Goal: Transaction & Acquisition: Book appointment/travel/reservation

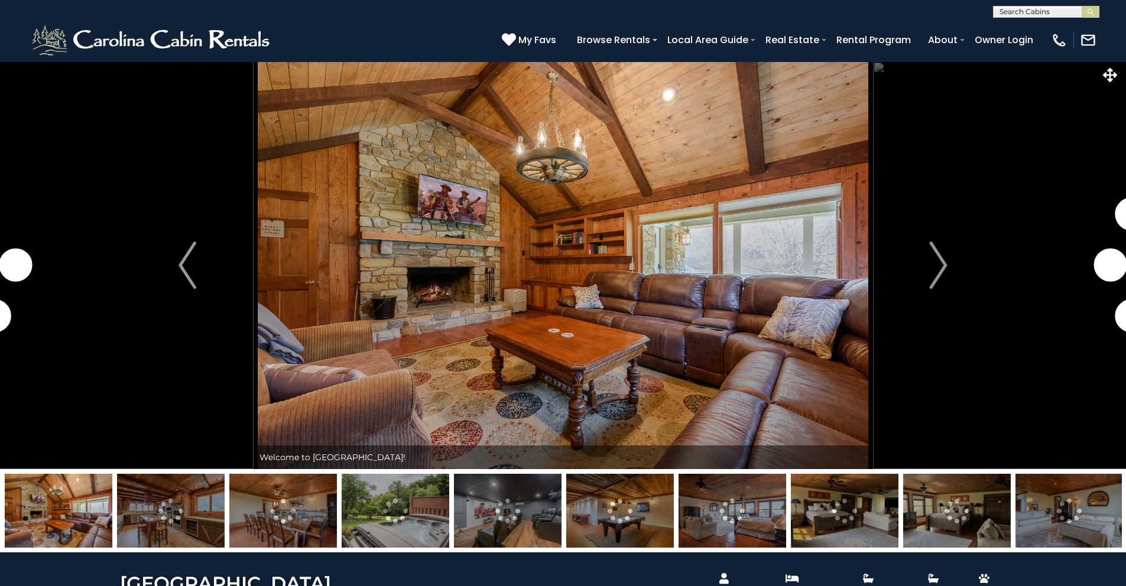
click at [1021, 8] on input "text" at bounding box center [1045, 14] width 103 height 12
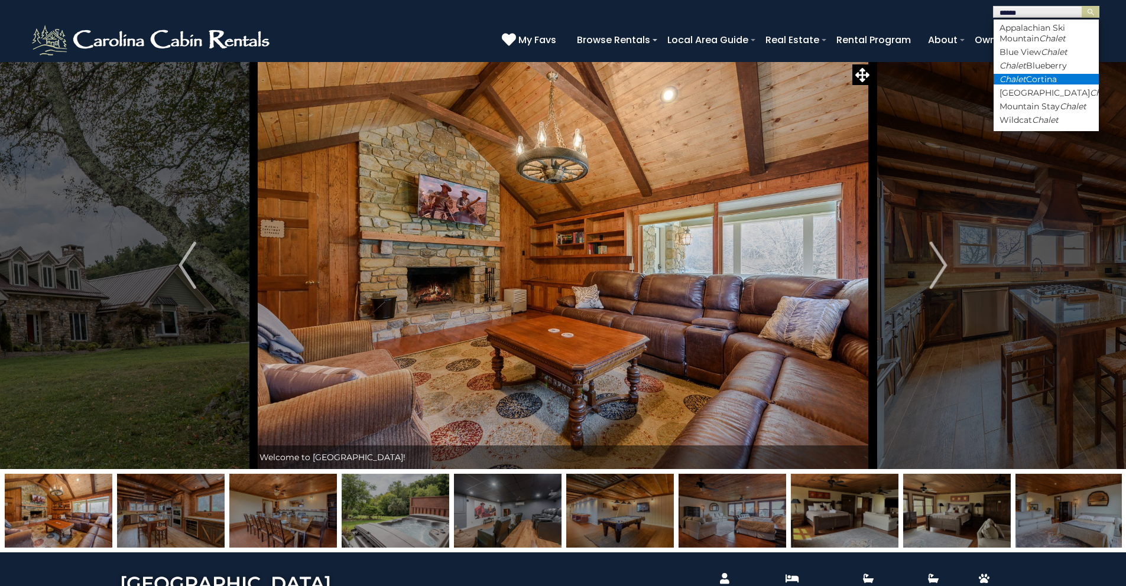
type input "******"
click at [1025, 82] on em "Chalet" at bounding box center [1013, 79] width 27 height 11
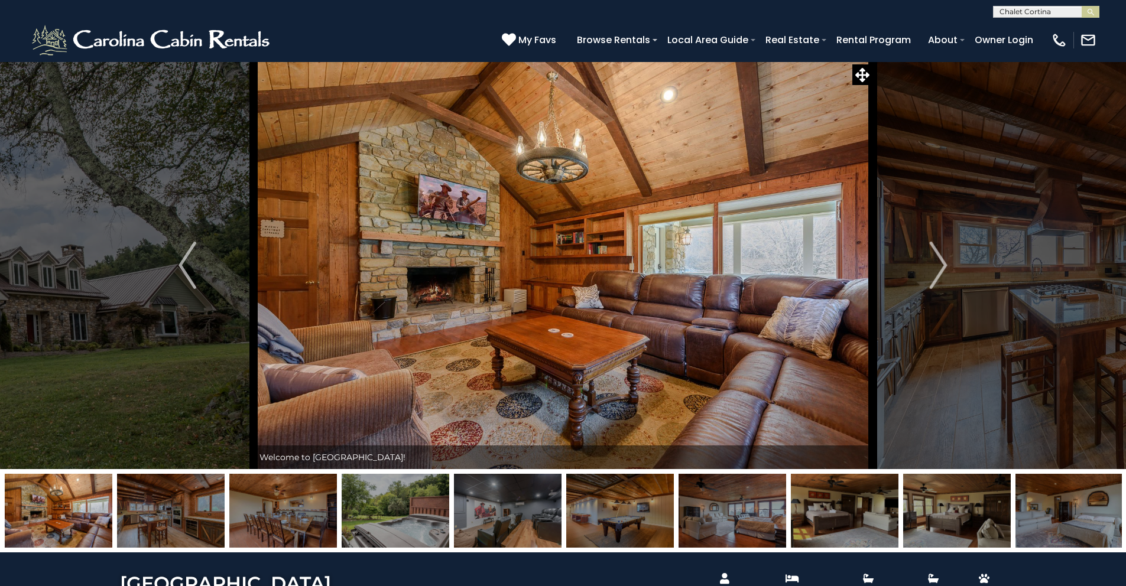
click at [1082, 6] on button "submit" at bounding box center [1091, 12] width 18 height 12
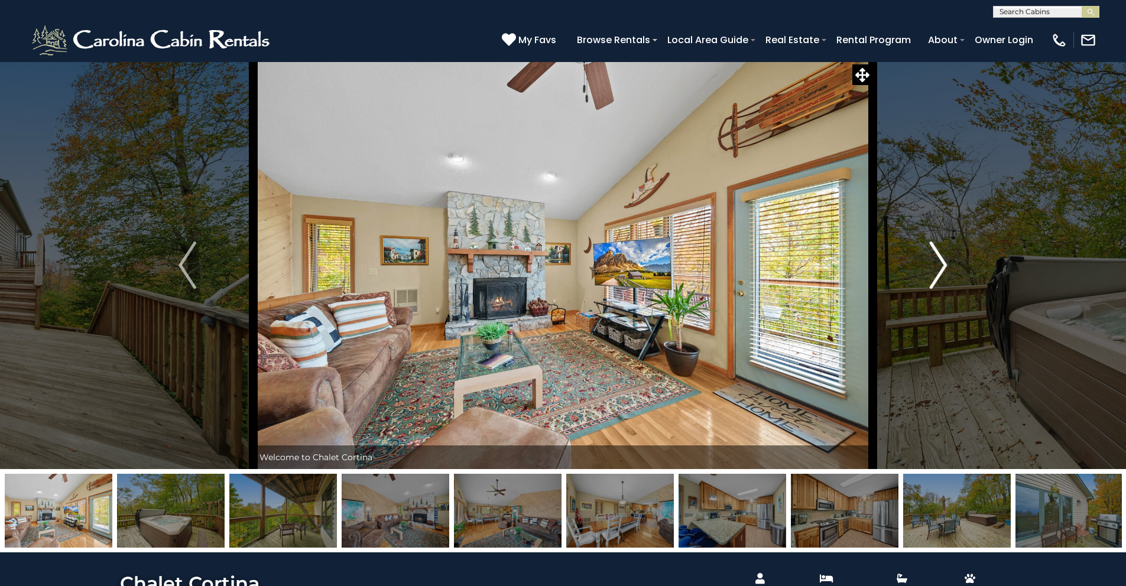
click at [941, 261] on img "Next" at bounding box center [939, 265] width 18 height 47
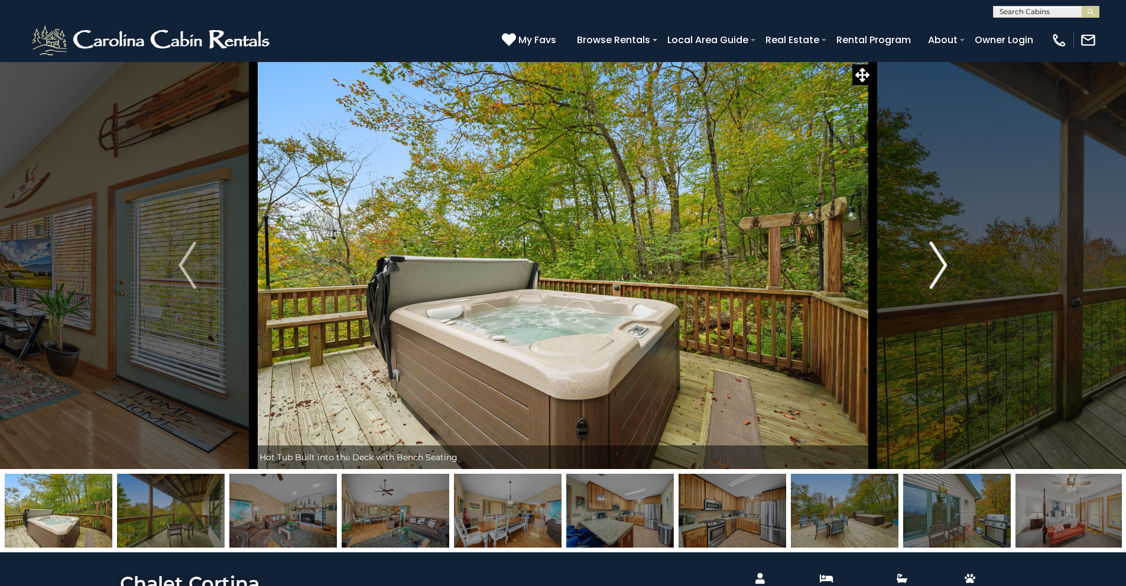
click at [941, 261] on img "Next" at bounding box center [939, 265] width 18 height 47
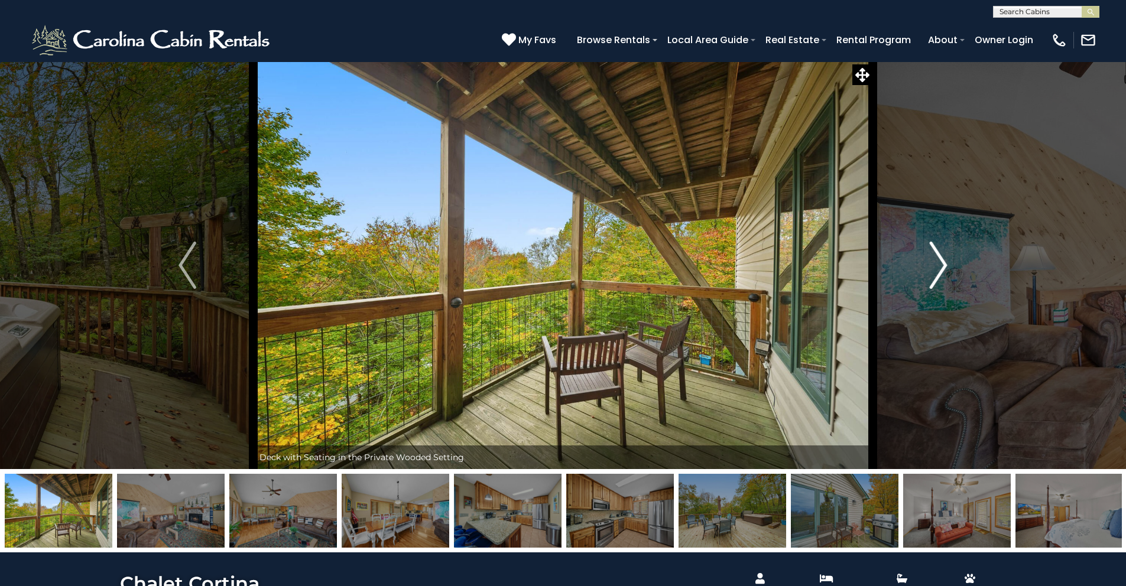
click at [941, 261] on img "Next" at bounding box center [939, 265] width 18 height 47
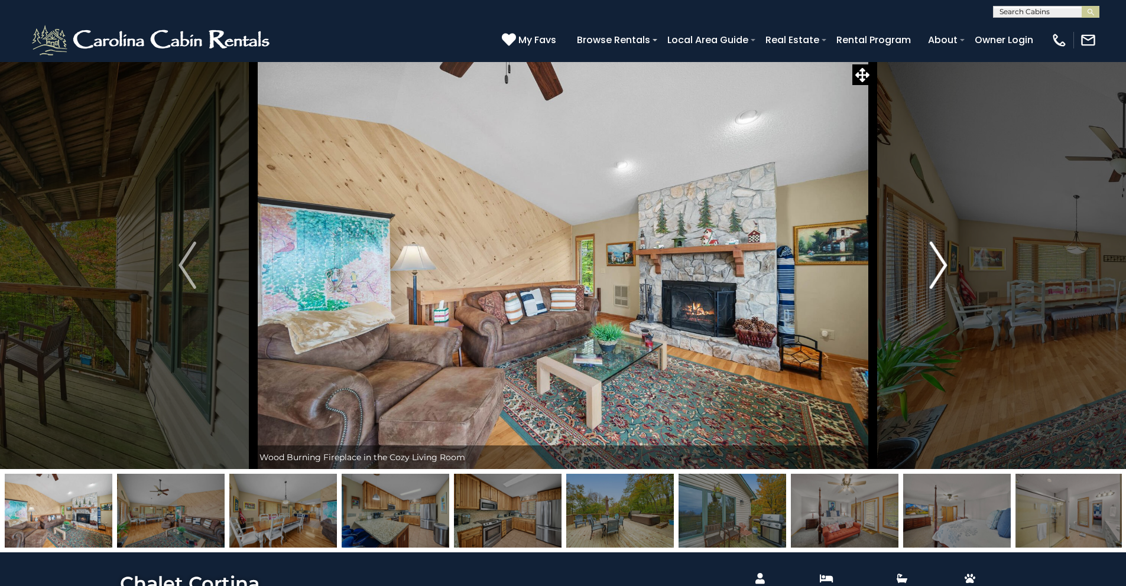
click at [941, 261] on img "Next" at bounding box center [939, 265] width 18 height 47
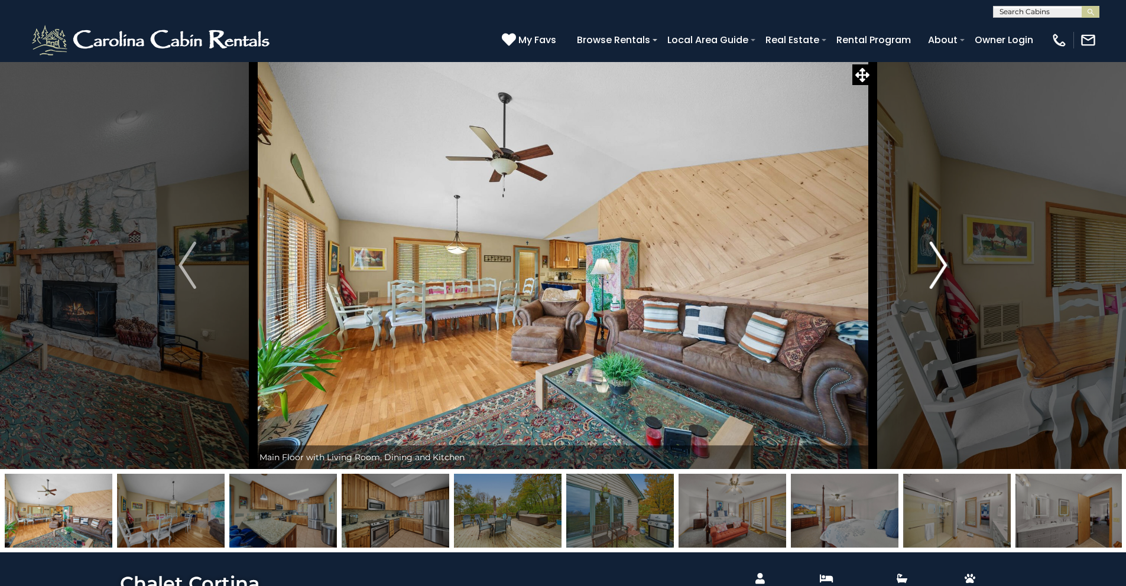
click at [939, 264] on img "Next" at bounding box center [939, 265] width 18 height 47
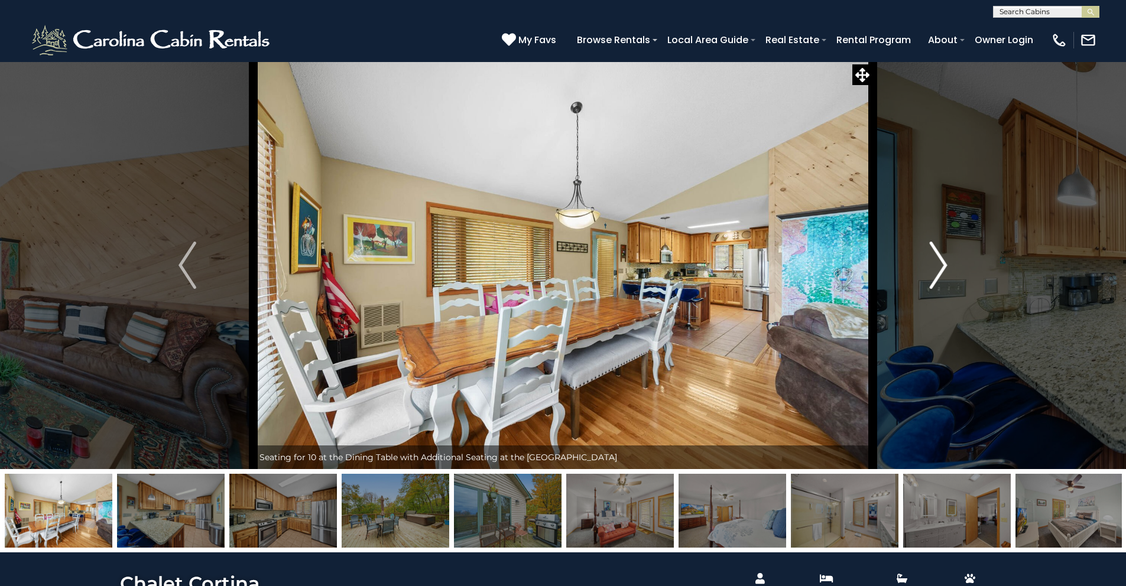
click at [939, 264] on img "Next" at bounding box center [939, 265] width 18 height 47
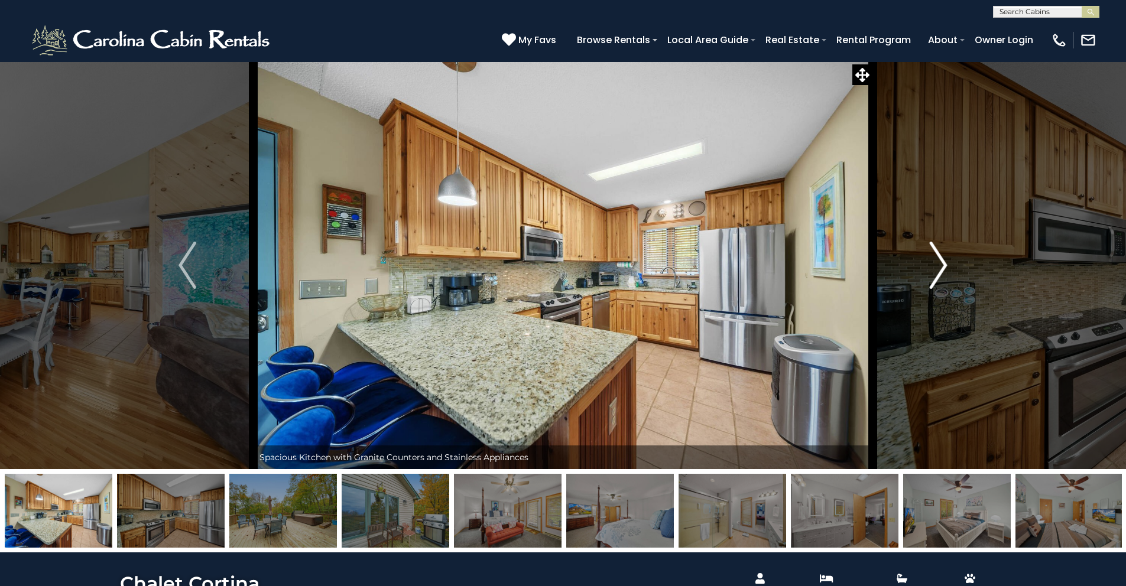
click at [939, 264] on img "Next" at bounding box center [939, 265] width 18 height 47
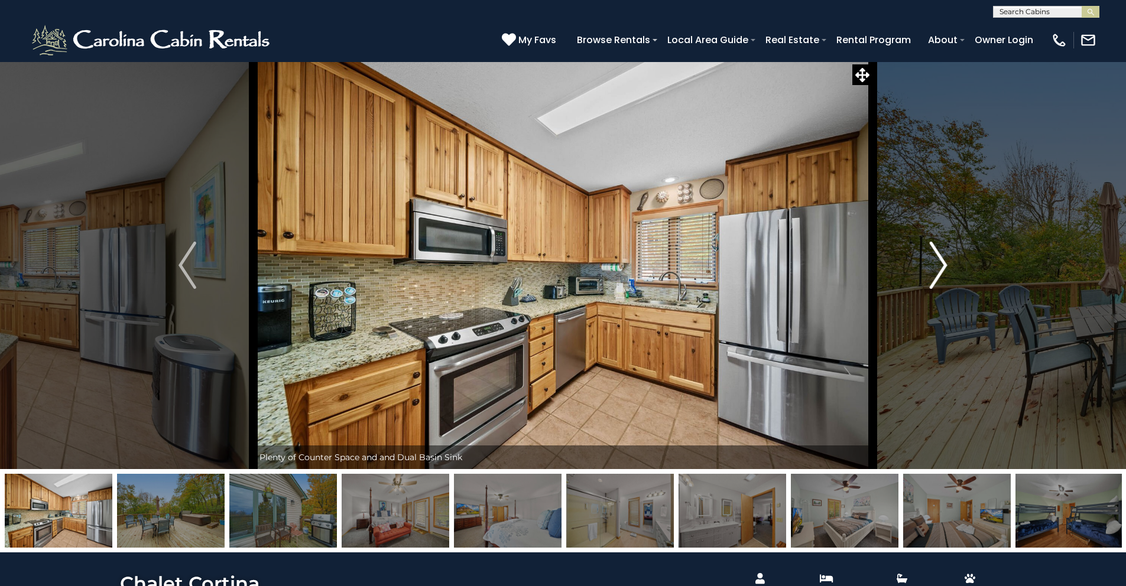
click at [939, 264] on img "Next" at bounding box center [939, 265] width 18 height 47
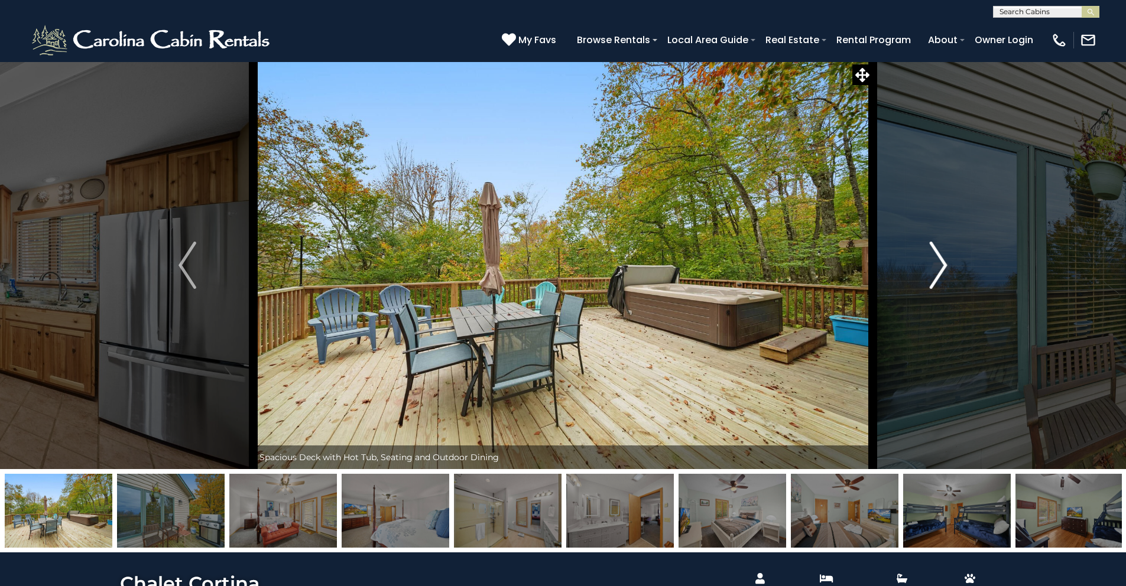
click at [934, 279] on img "Next" at bounding box center [939, 265] width 18 height 47
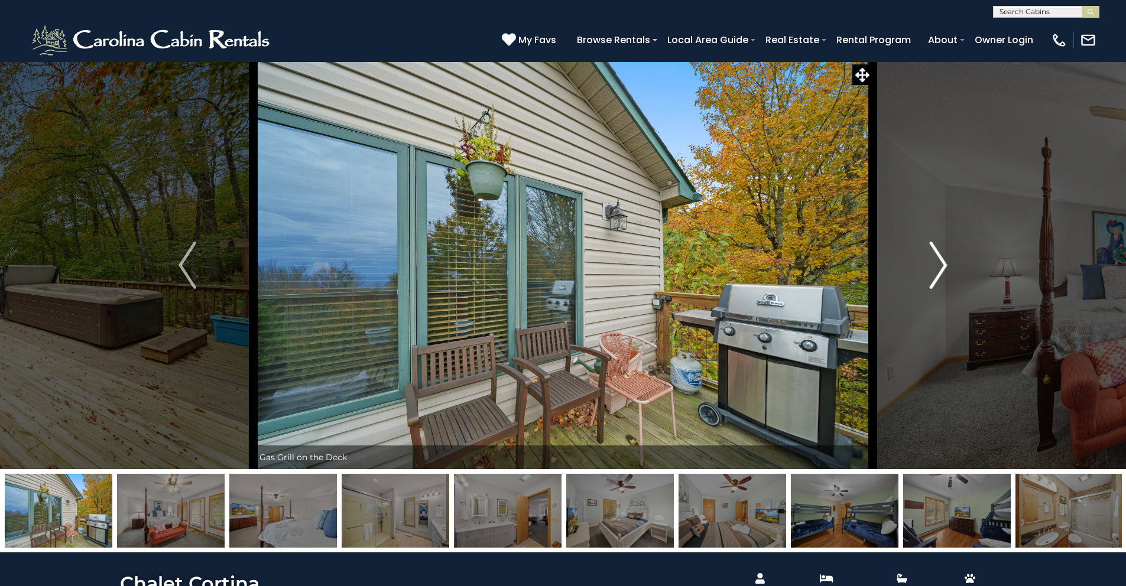
click at [935, 261] on img "Next" at bounding box center [939, 265] width 18 height 47
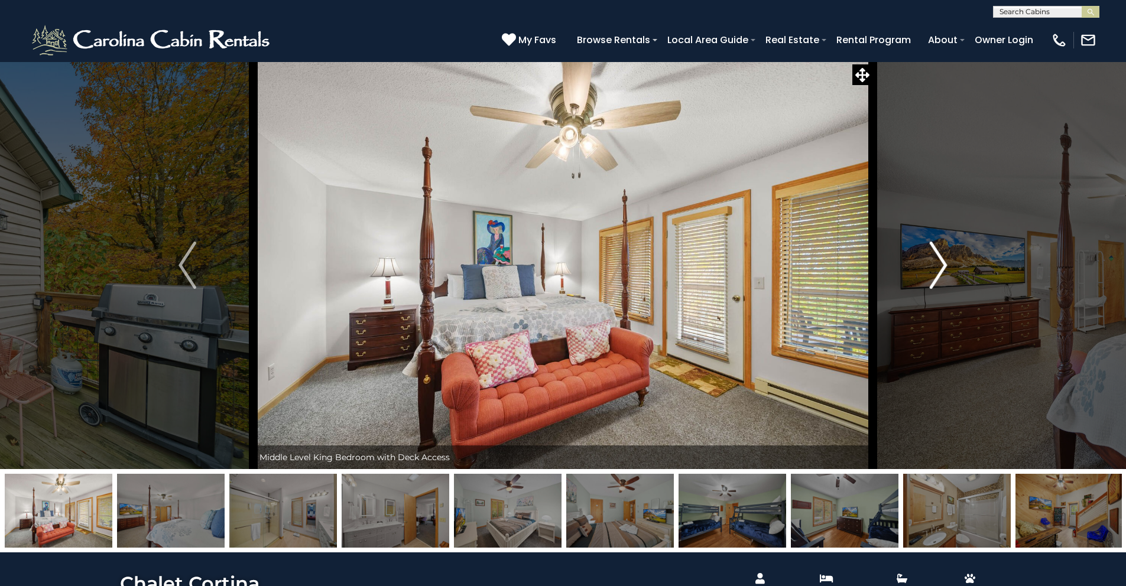
click at [935, 261] on img "Next" at bounding box center [939, 265] width 18 height 47
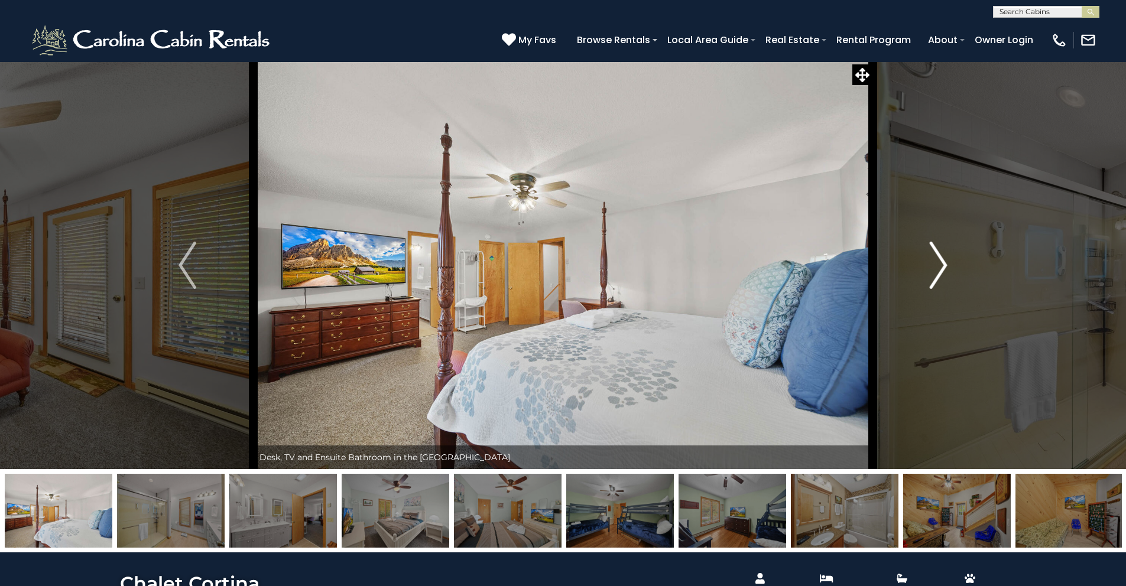
click at [935, 261] on img "Next" at bounding box center [939, 265] width 18 height 47
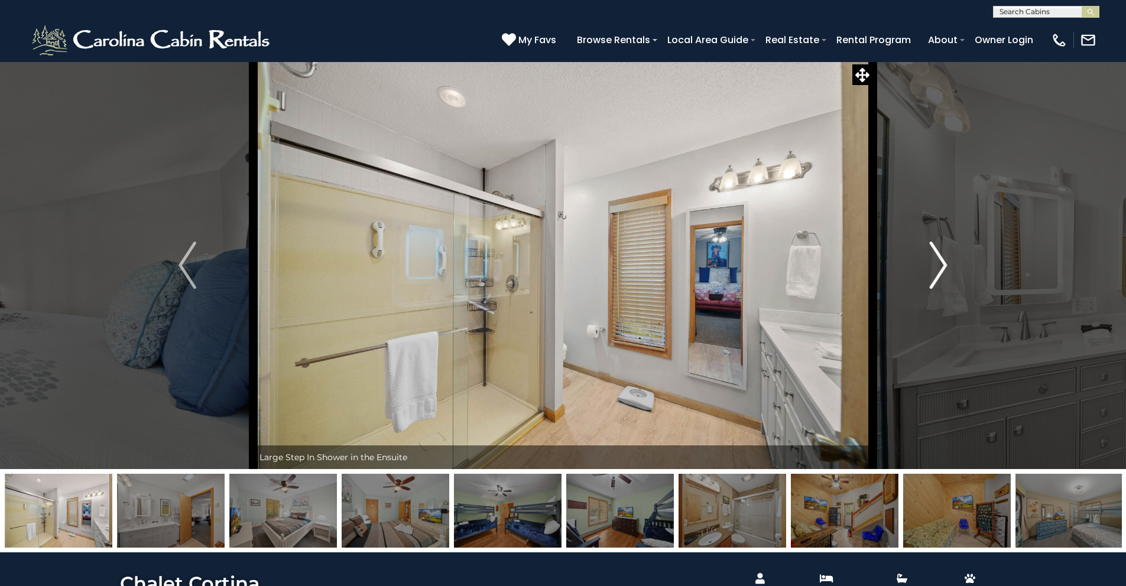
click at [935, 261] on img "Next" at bounding box center [939, 265] width 18 height 47
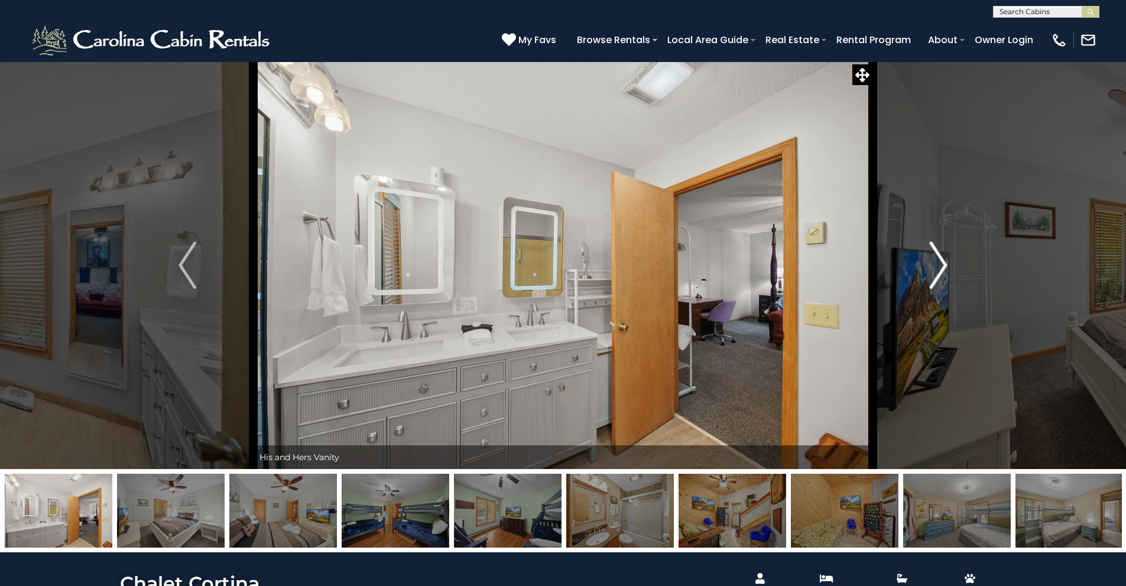
click at [935, 261] on img "Next" at bounding box center [939, 265] width 18 height 47
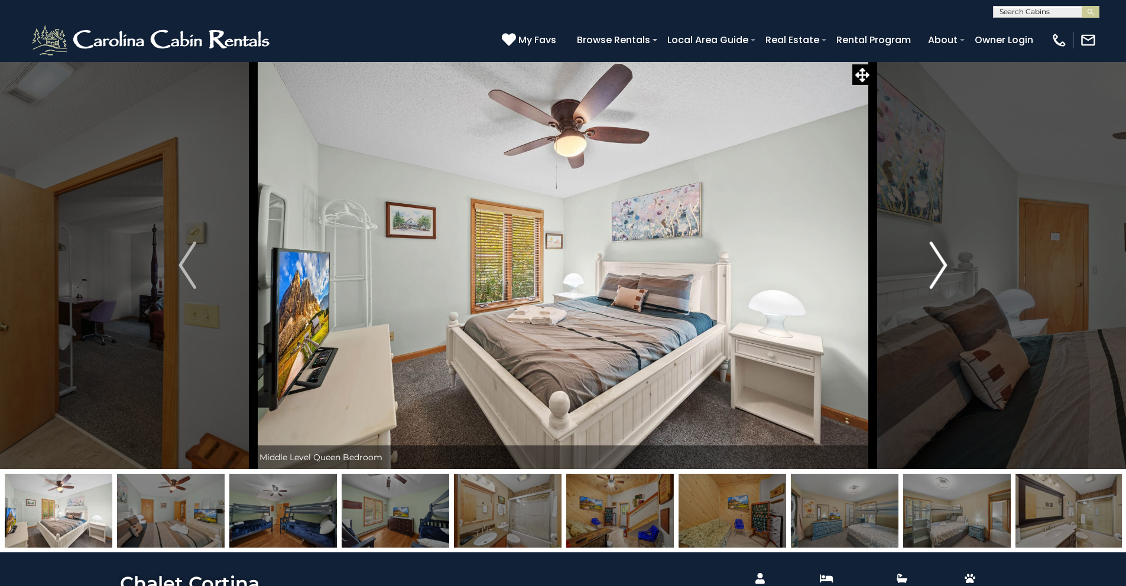
click at [935, 261] on img "Next" at bounding box center [939, 265] width 18 height 47
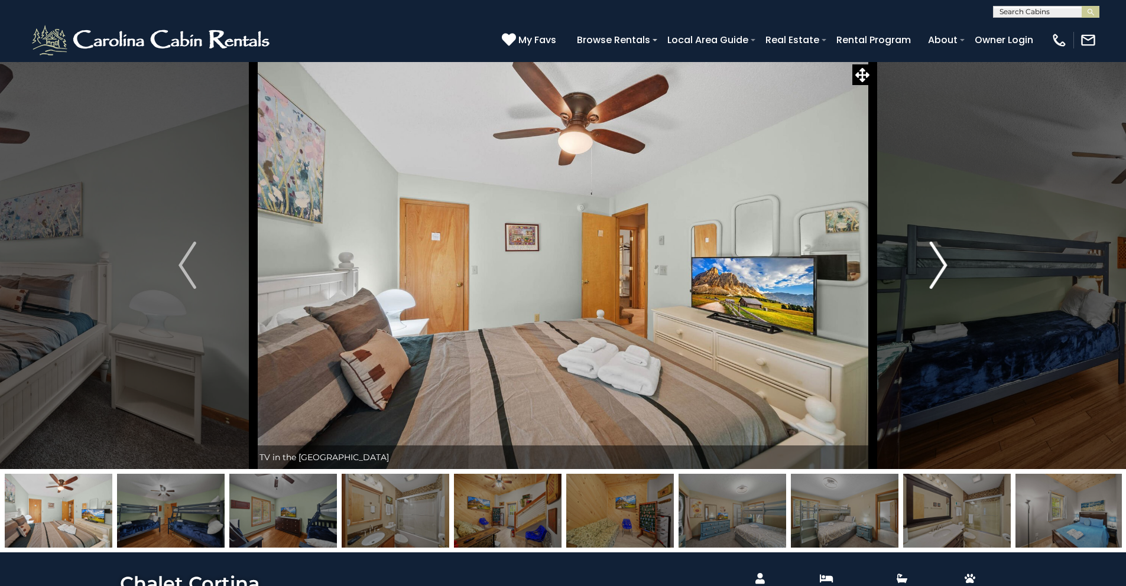
click at [935, 261] on img "Next" at bounding box center [939, 265] width 18 height 47
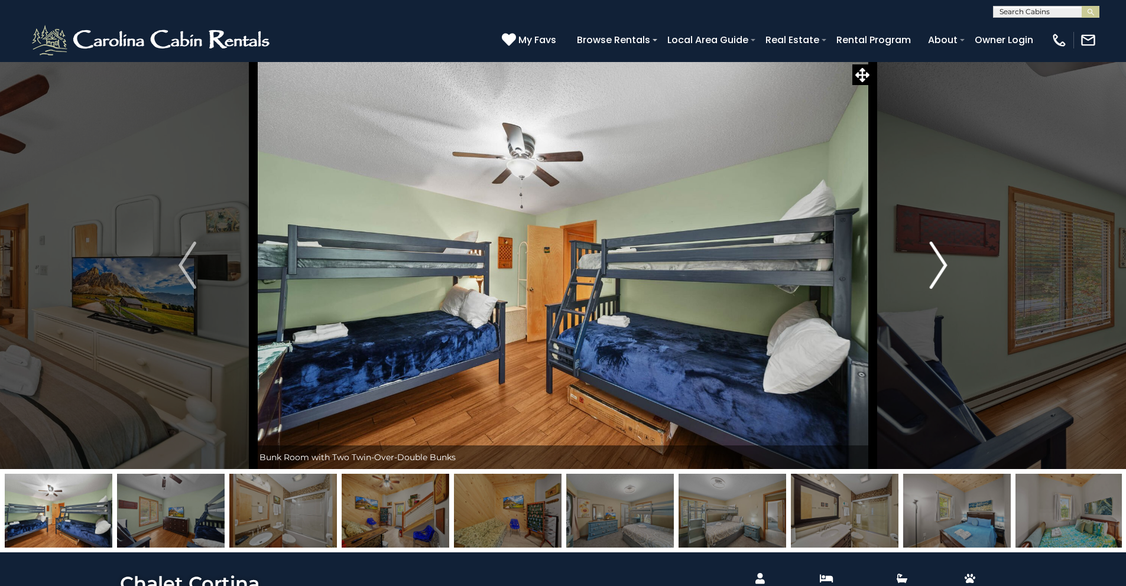
click at [935, 261] on img "Next" at bounding box center [939, 265] width 18 height 47
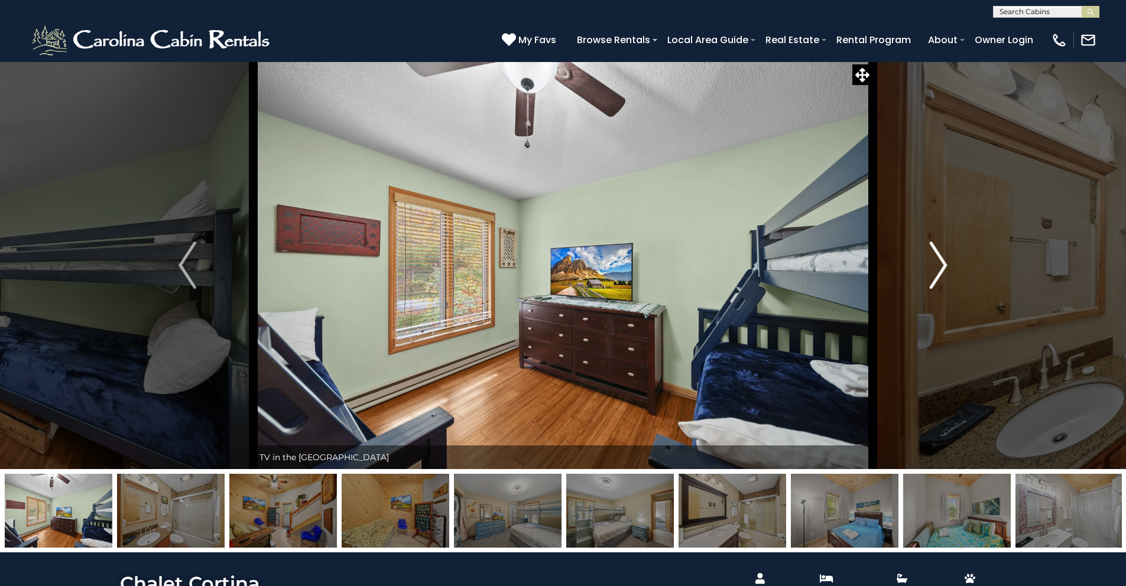
click at [935, 261] on img "Next" at bounding box center [939, 265] width 18 height 47
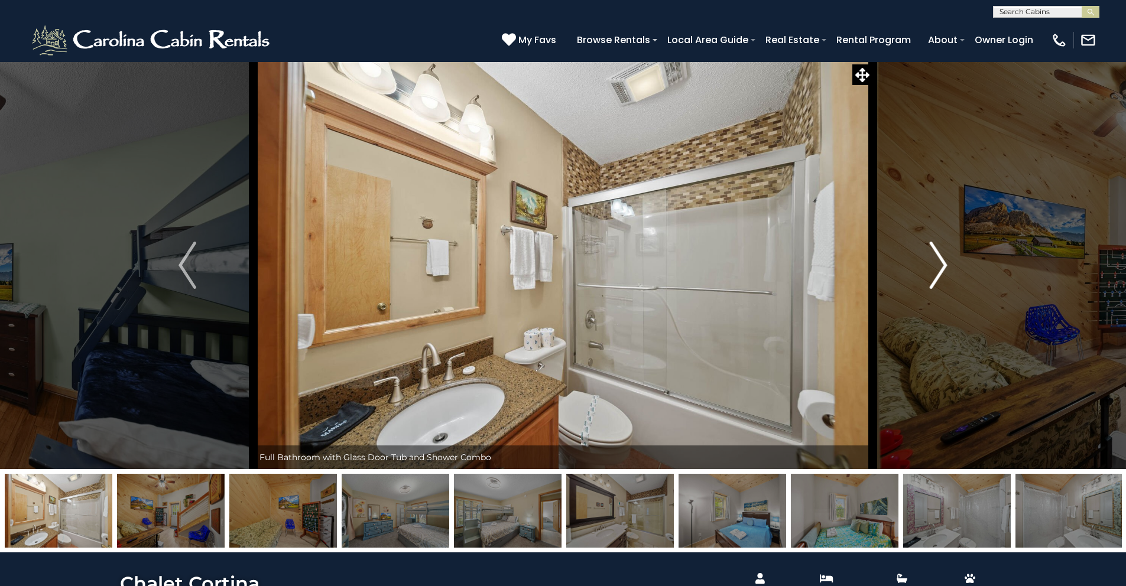
click at [935, 261] on img "Next" at bounding box center [939, 265] width 18 height 47
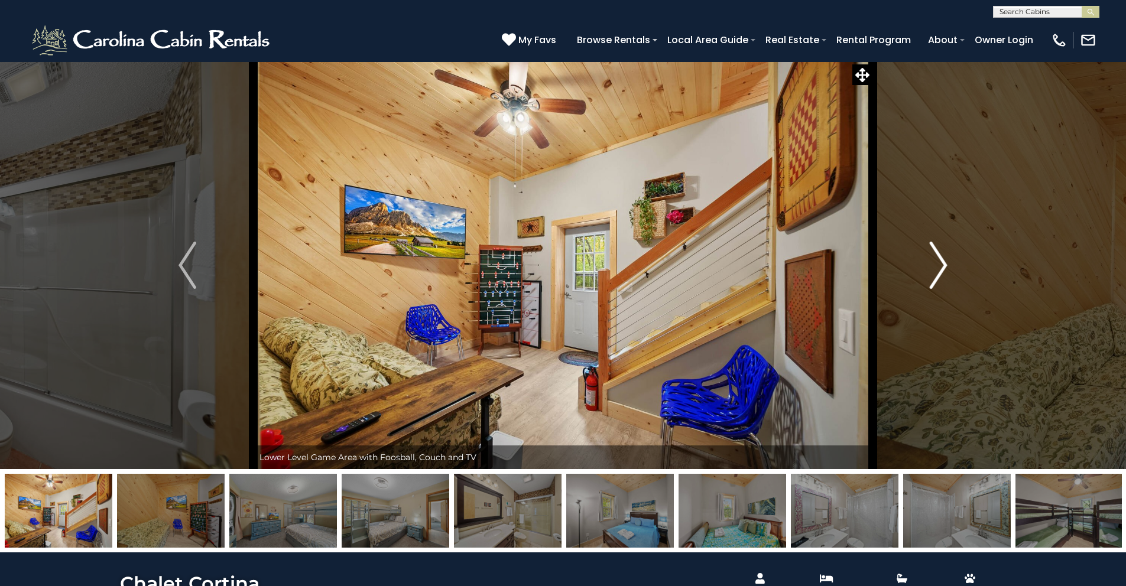
click at [935, 261] on img "Next" at bounding box center [939, 265] width 18 height 47
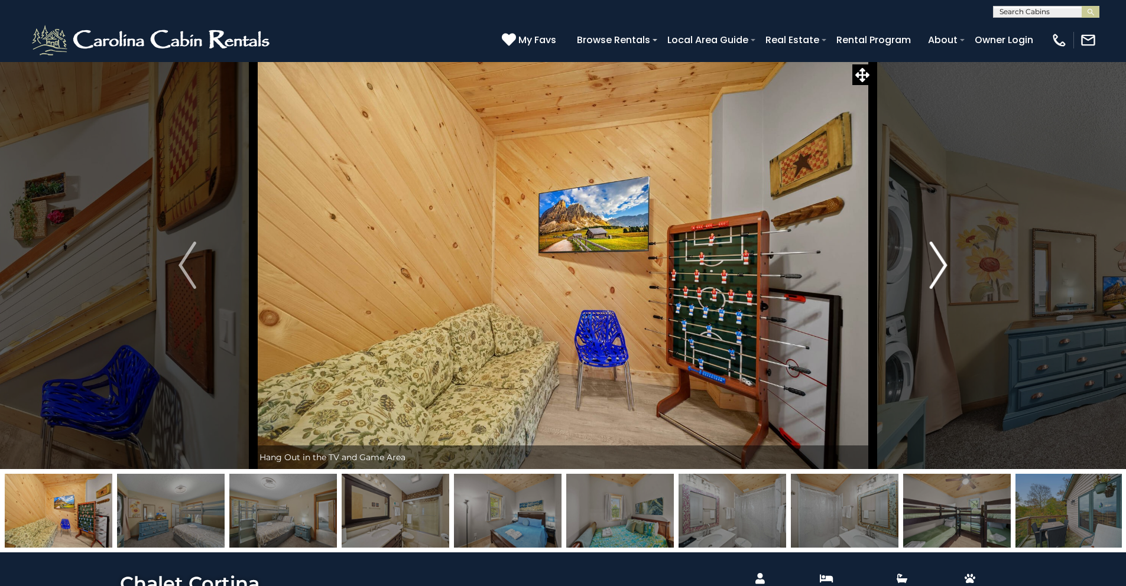
click at [935, 261] on img "Next" at bounding box center [939, 265] width 18 height 47
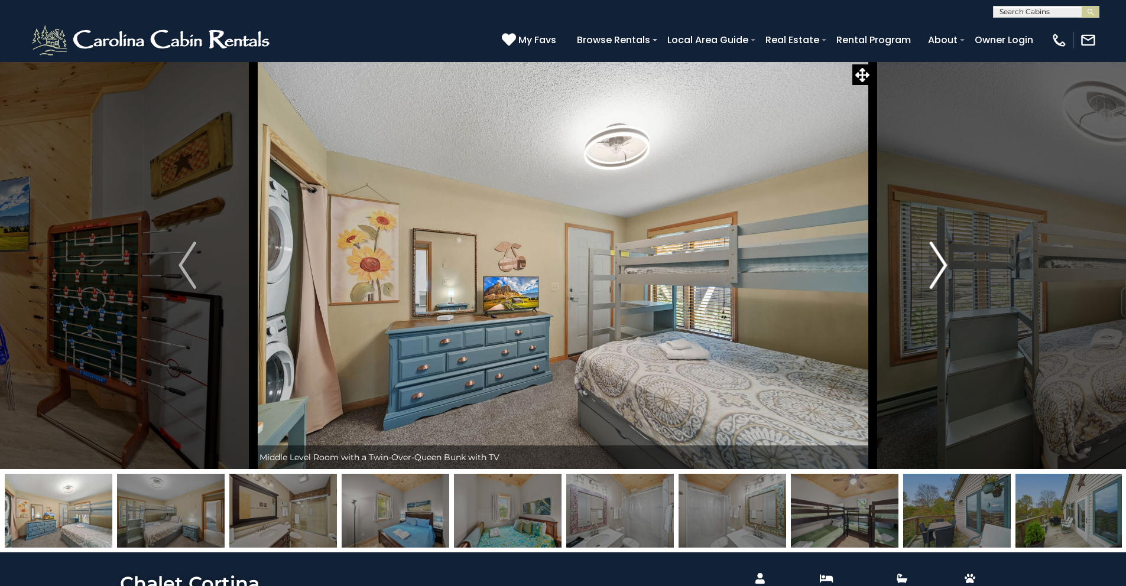
click at [935, 261] on img "Next" at bounding box center [939, 265] width 18 height 47
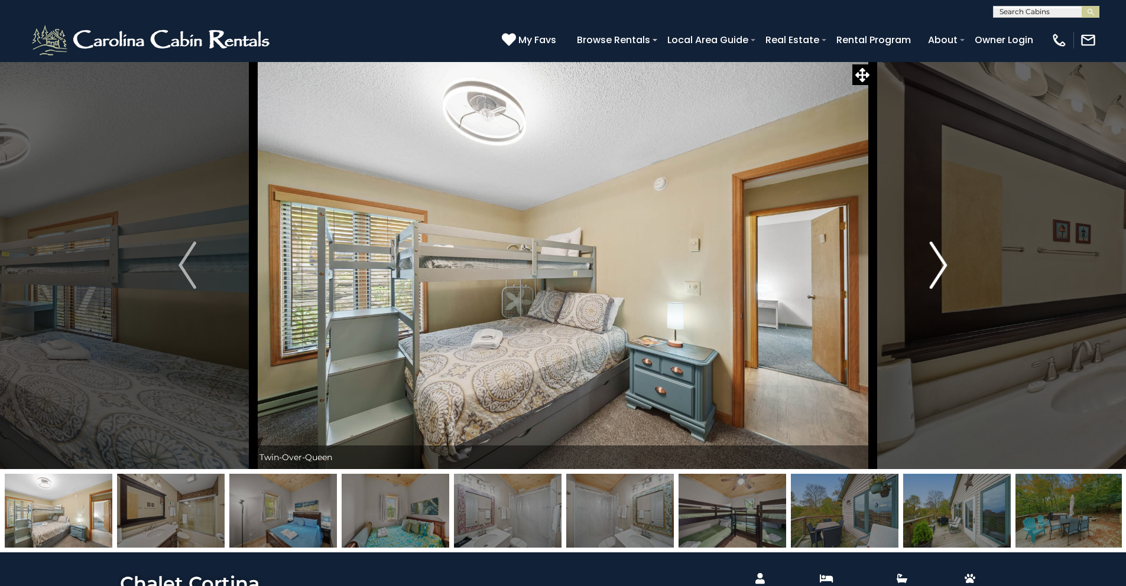
click at [935, 261] on img "Next" at bounding box center [939, 265] width 18 height 47
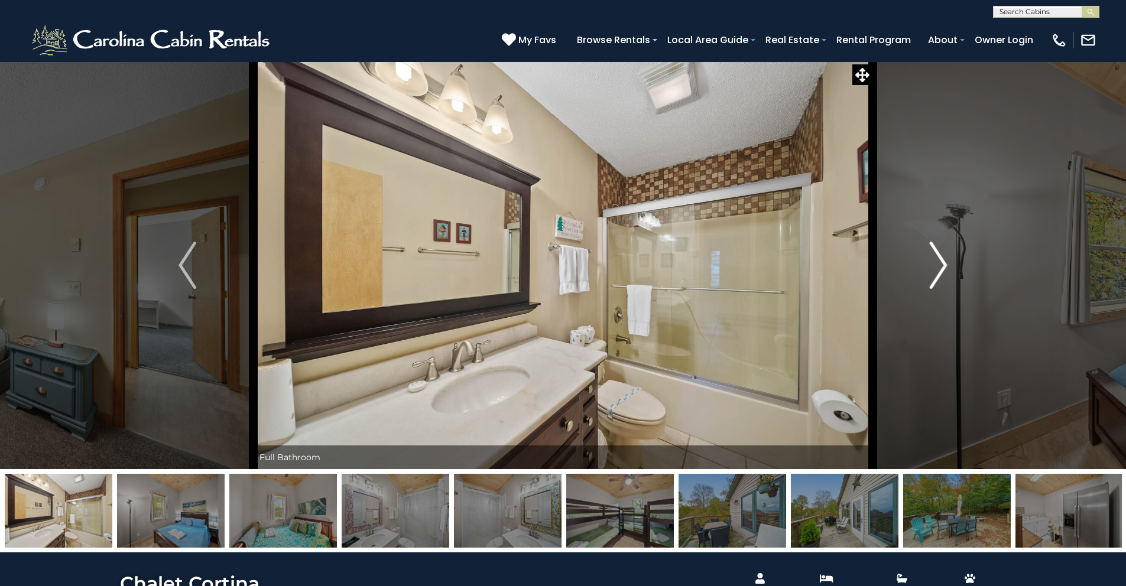
click at [935, 261] on img "Next" at bounding box center [939, 265] width 18 height 47
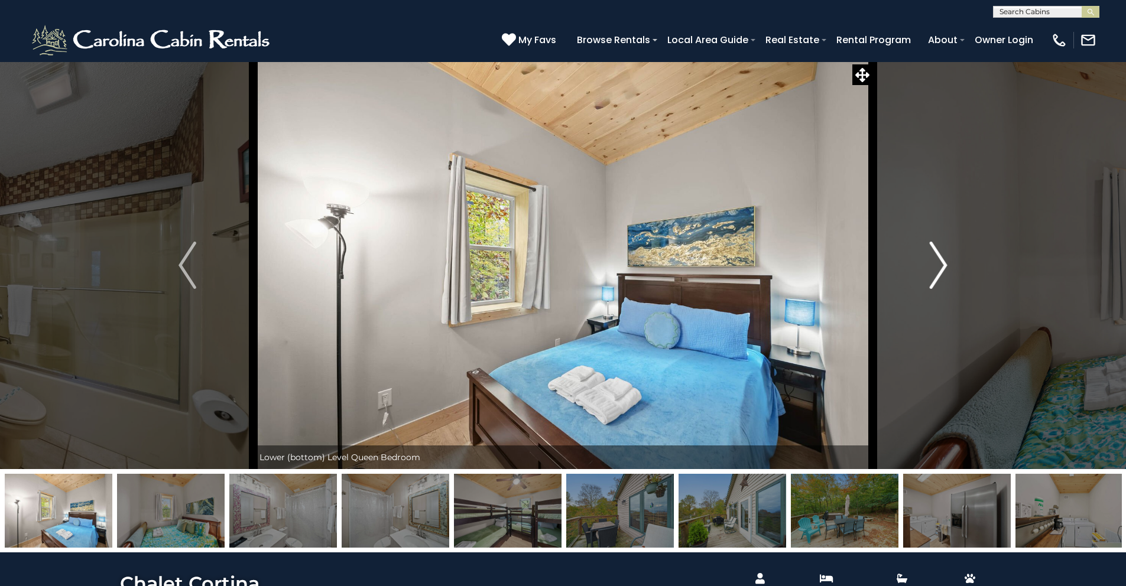
click at [935, 261] on img "Next" at bounding box center [939, 265] width 18 height 47
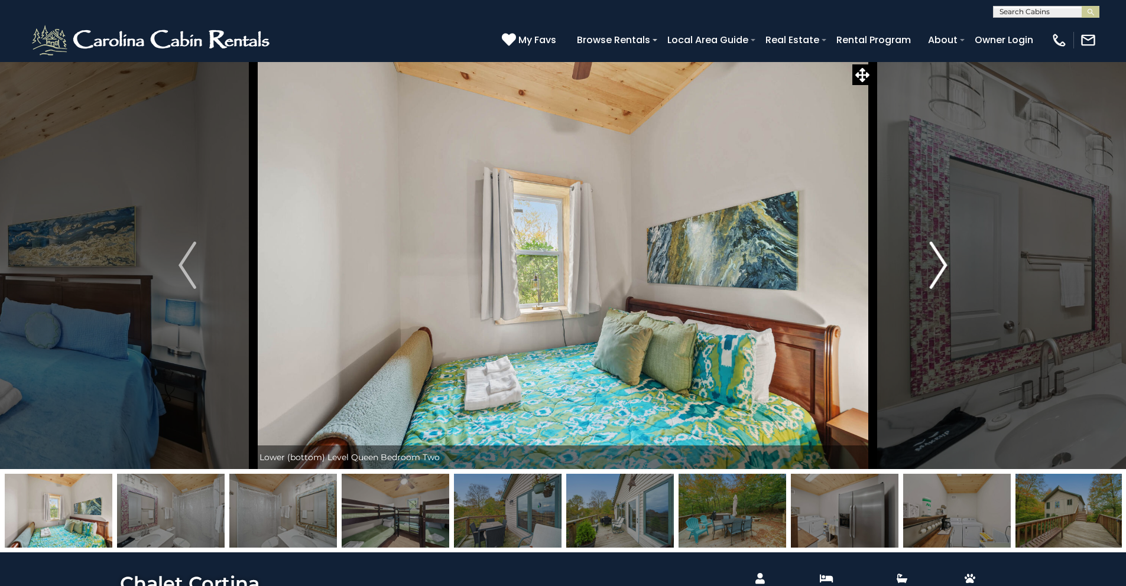
click at [935, 261] on img "Next" at bounding box center [939, 265] width 18 height 47
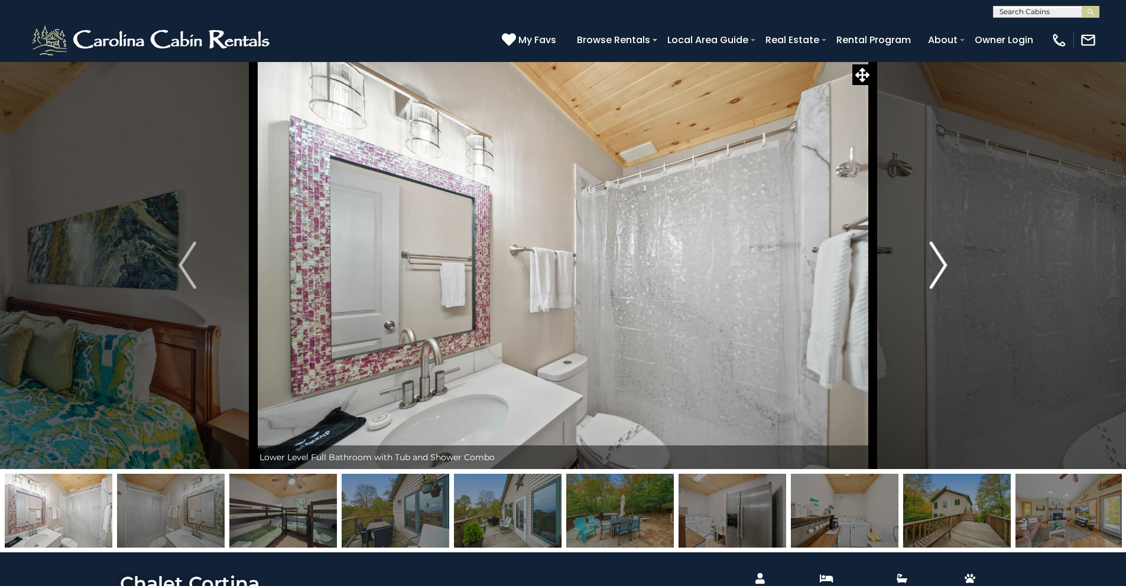
click at [935, 261] on img "Next" at bounding box center [939, 265] width 18 height 47
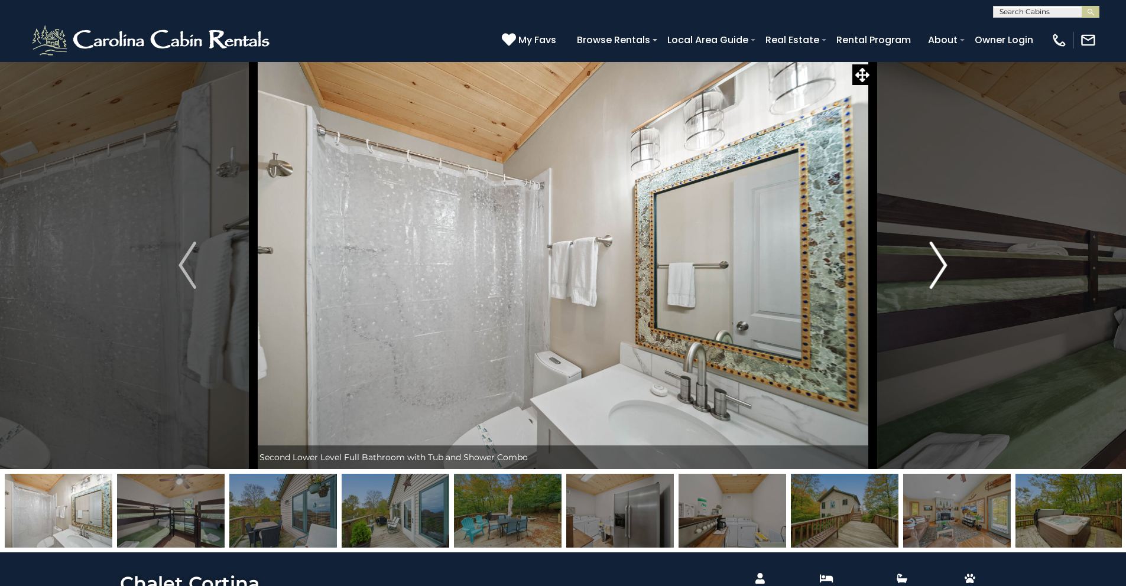
click at [935, 261] on img "Next" at bounding box center [939, 265] width 18 height 47
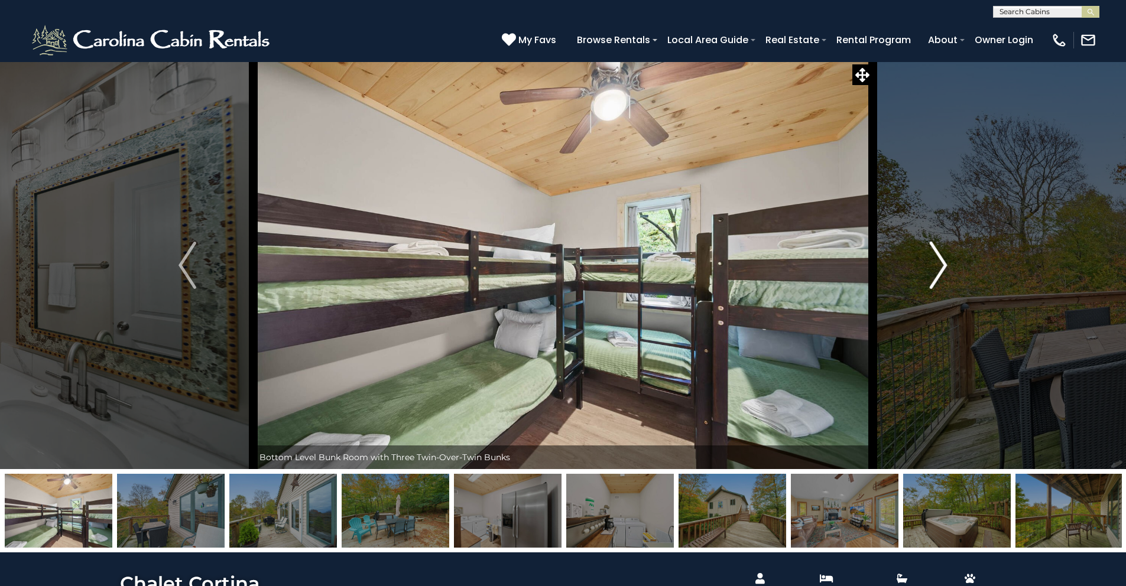
click at [935, 261] on img "Next" at bounding box center [939, 265] width 18 height 47
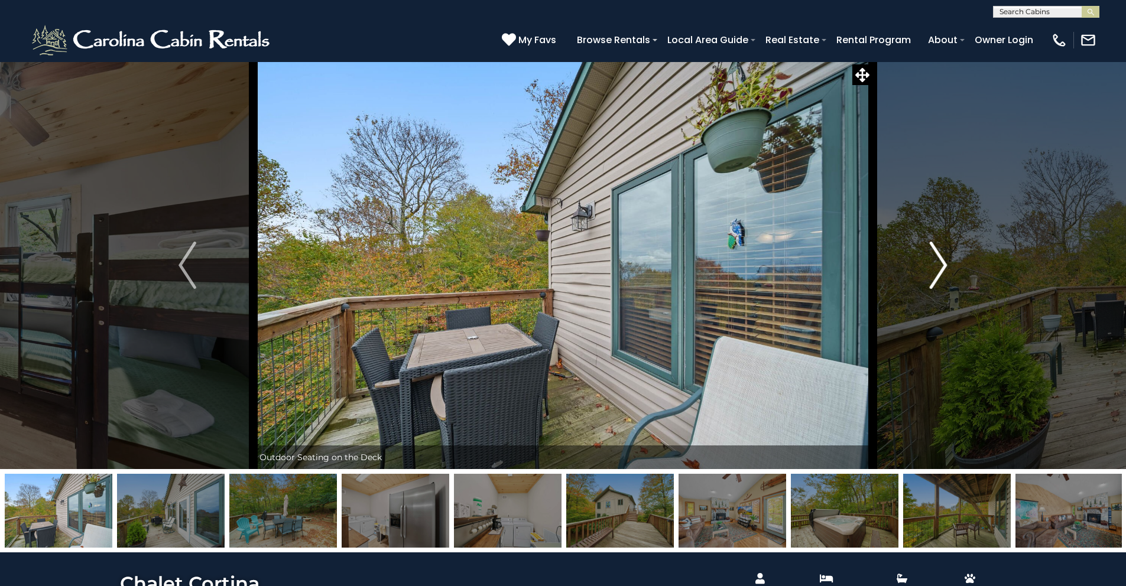
click at [939, 264] on img "Next" at bounding box center [939, 265] width 18 height 47
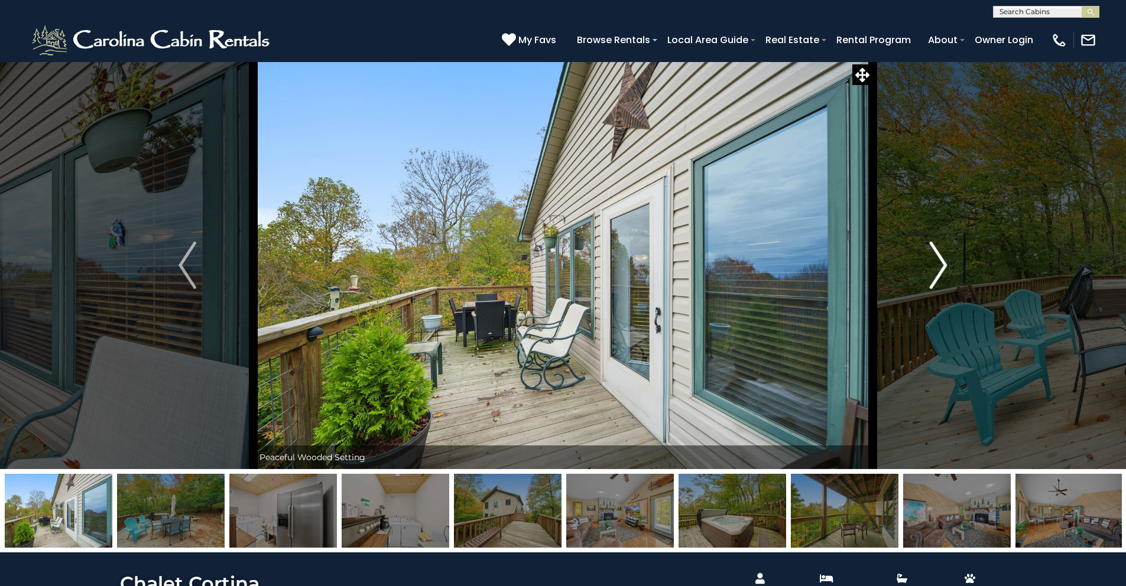
click at [939, 264] on img "Next" at bounding box center [939, 265] width 18 height 47
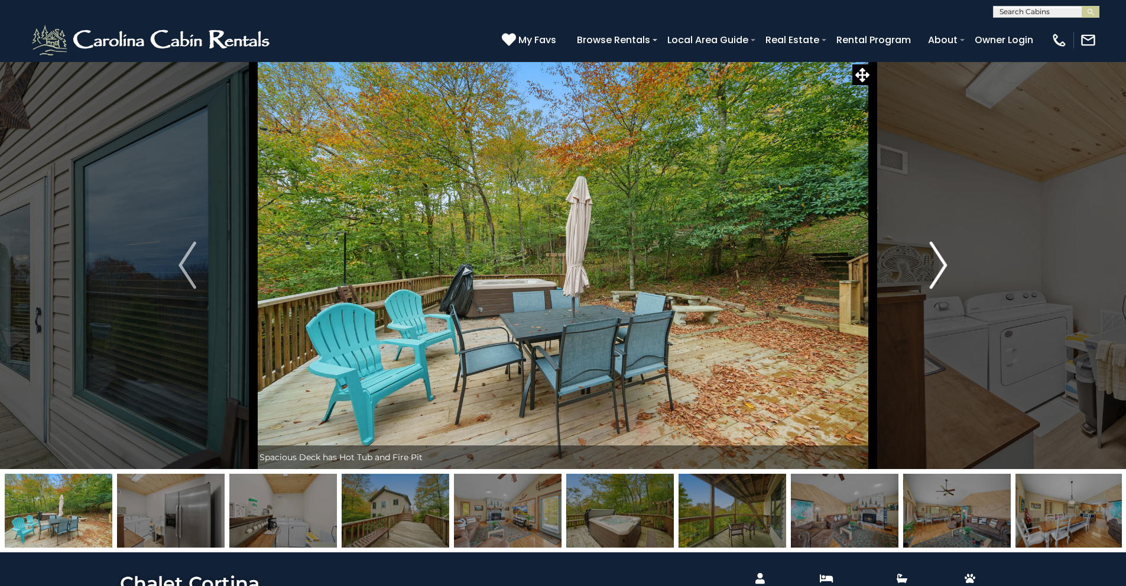
click at [939, 264] on img "Next" at bounding box center [939, 265] width 18 height 47
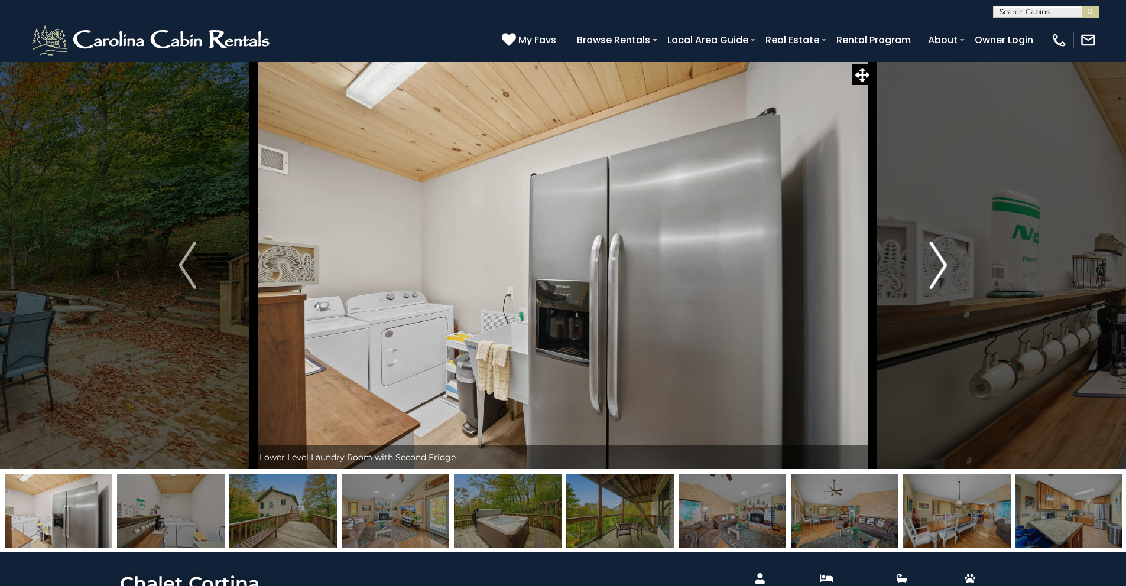
click at [939, 264] on img "Next" at bounding box center [939, 265] width 18 height 47
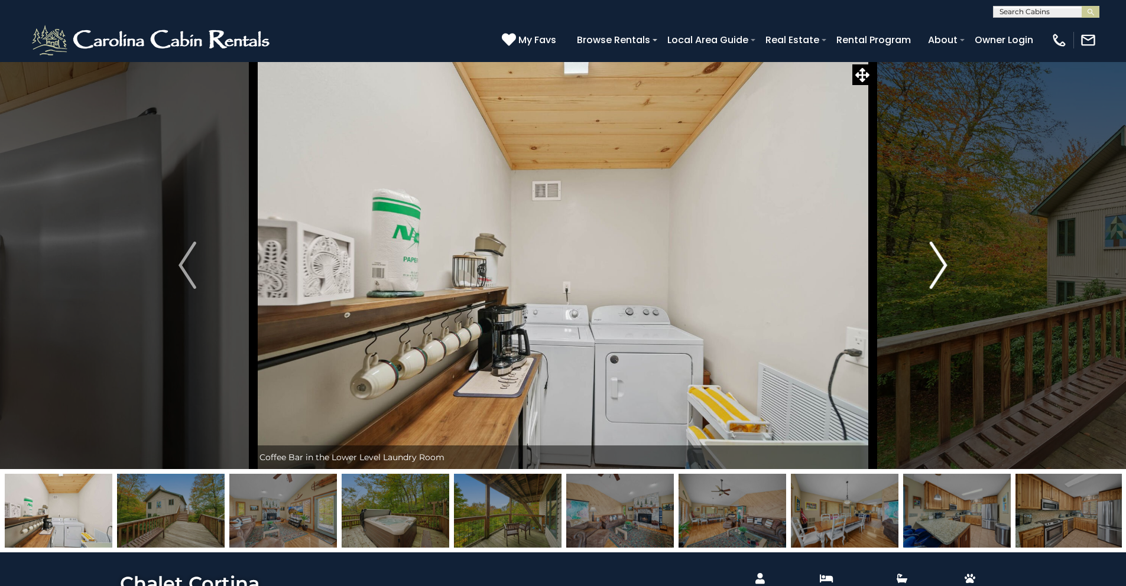
click at [939, 264] on img "Next" at bounding box center [939, 265] width 18 height 47
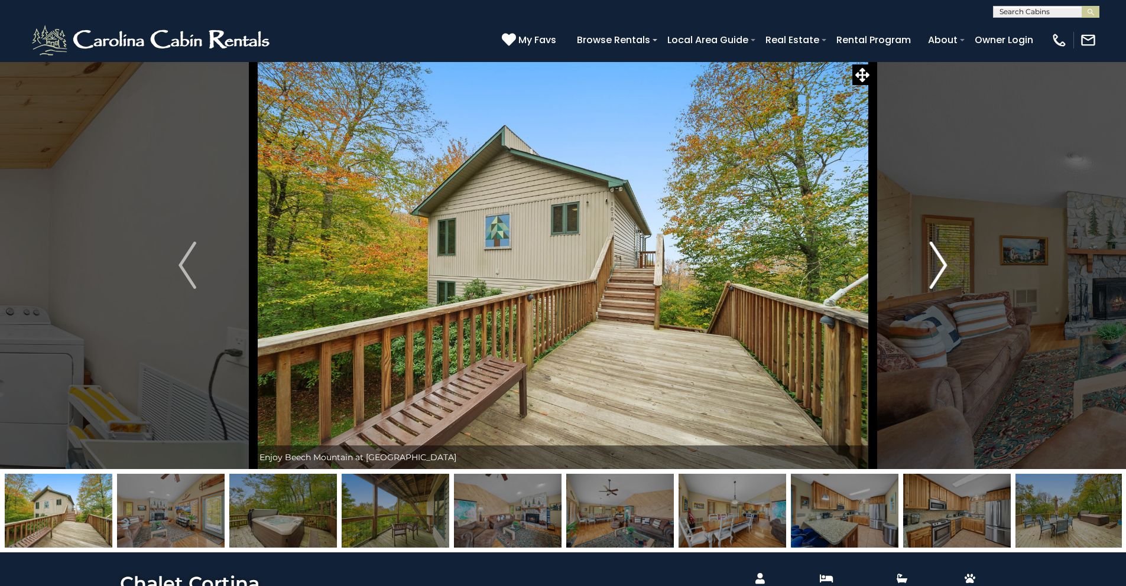
click at [939, 264] on img "Next" at bounding box center [939, 265] width 18 height 47
